Goal: Check status: Check status

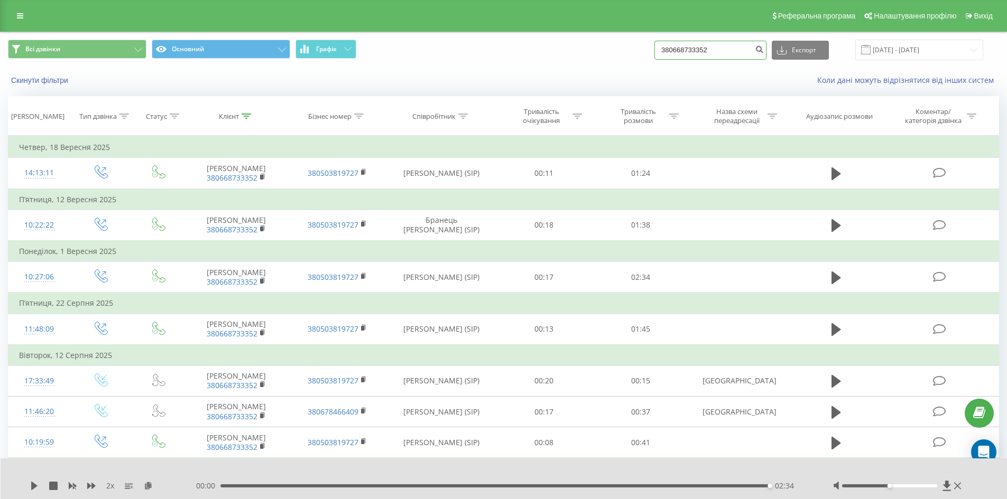
drag, startPoint x: 666, startPoint y: 51, endPoint x: 420, endPoint y: 53, distance: 246.3
click at [449, 61] on div "Всі дзвінки Основний Графік 380668733352 Експорт .csv .xls .xlsx [DATE] - [DATE]" at bounding box center [504, 49] width 1006 height 35
paste input "932323435"
type input "380932323435"
